Goal: Browse casually

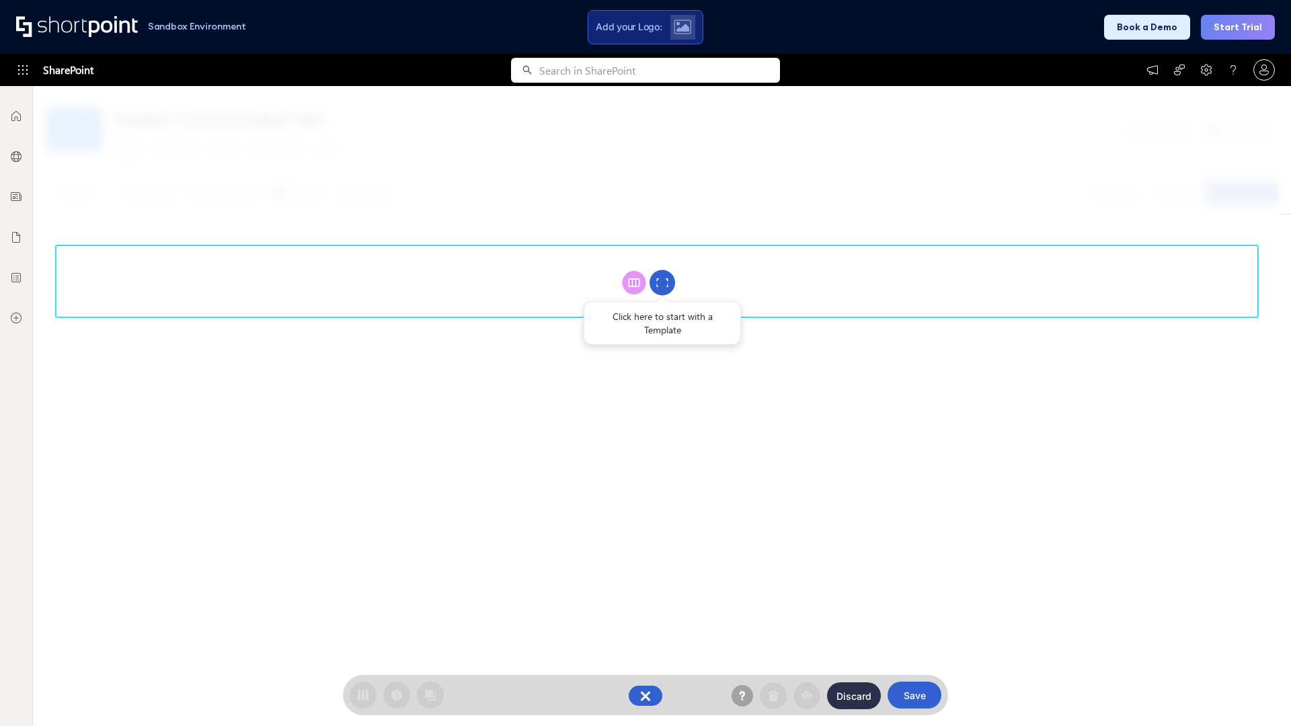
click at [663, 282] on circle at bounding box center [663, 283] width 26 height 26
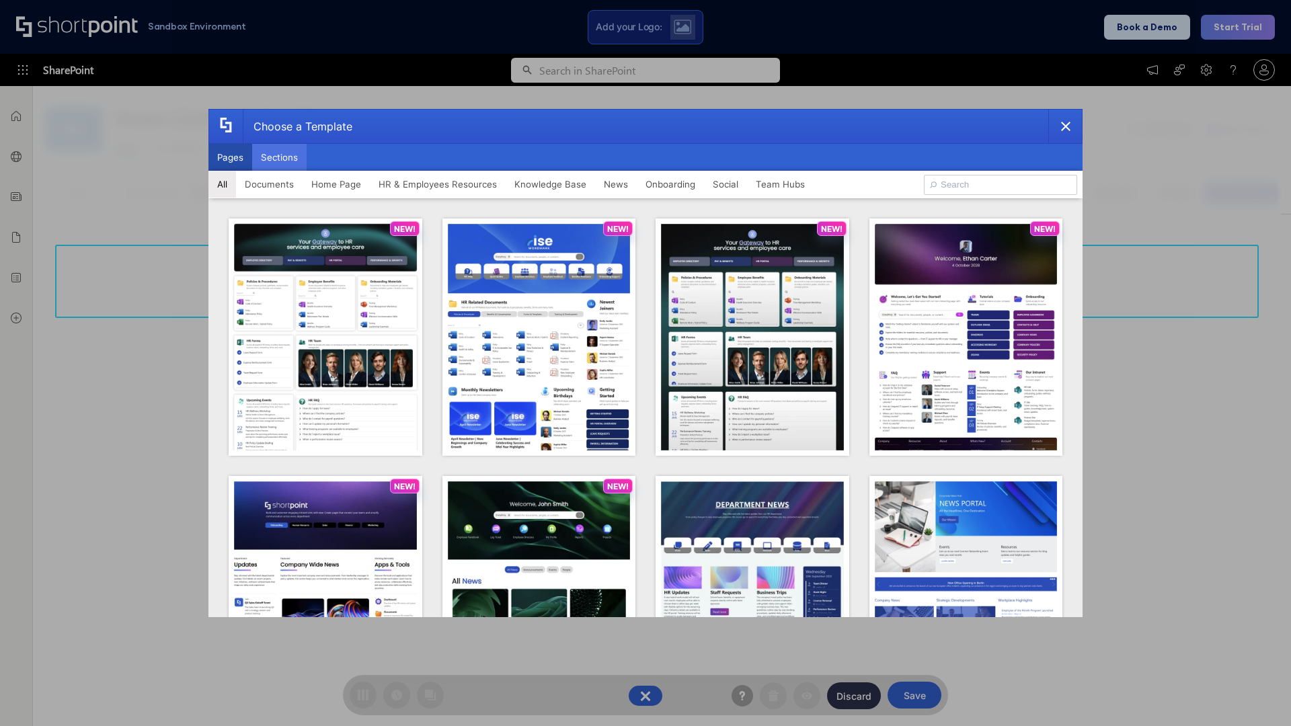
click at [279, 157] on button "Sections" at bounding box center [279, 157] width 54 height 27
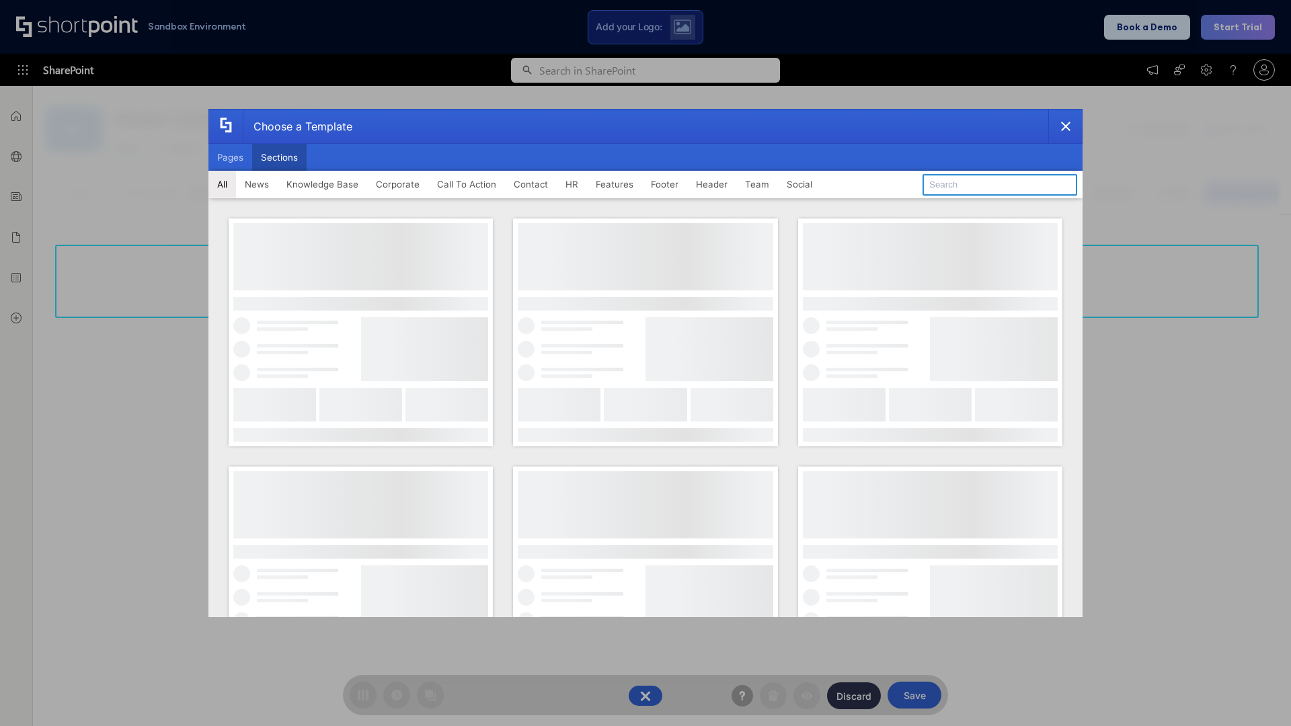
type input "Teammate 2"
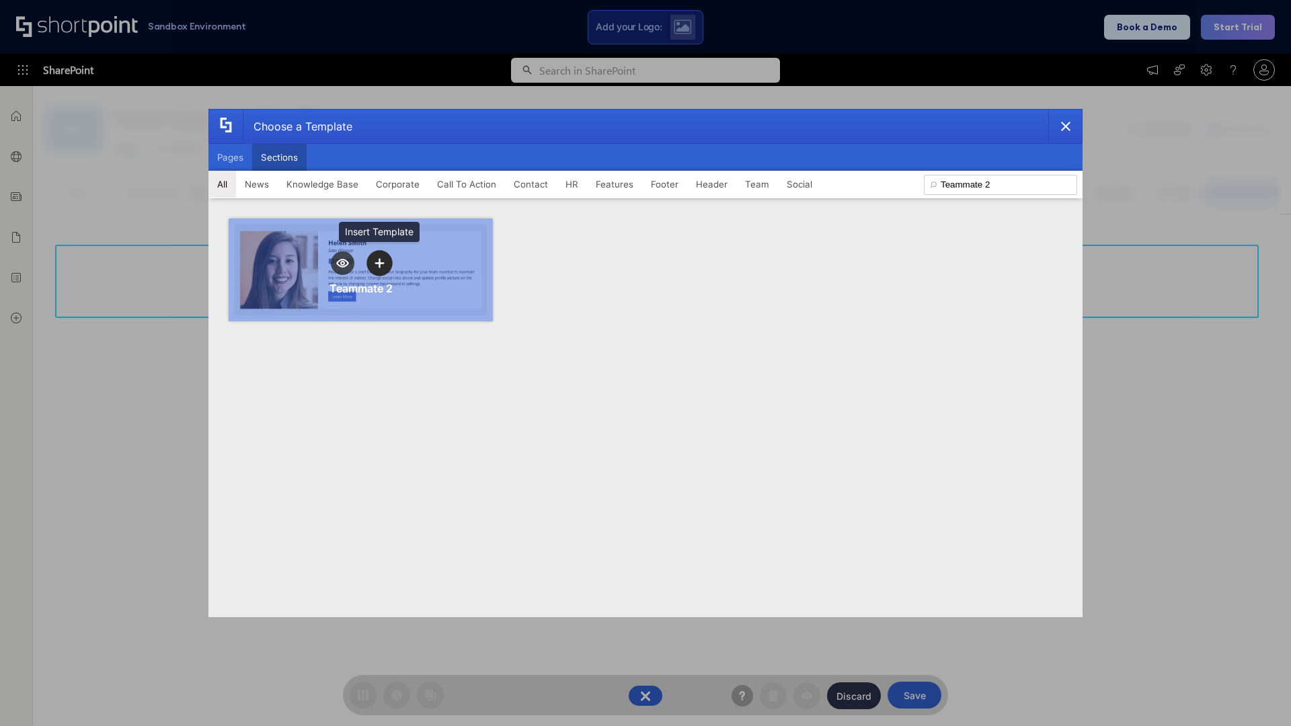
click at [379, 263] on icon "template selector" at bounding box center [379, 262] width 9 height 9
